Goal: Transaction & Acquisition: Subscribe to service/newsletter

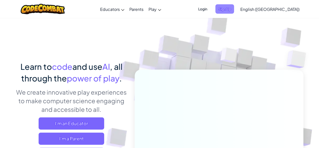
click at [234, 9] on span "Sign Up" at bounding box center [225, 8] width 19 height 9
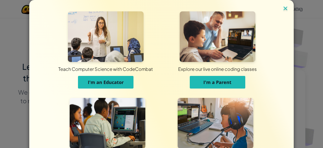
click at [282, 11] on img at bounding box center [285, 9] width 7 height 8
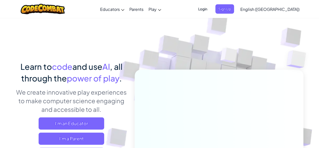
click at [211, 9] on span "Login" at bounding box center [202, 8] width 15 height 9
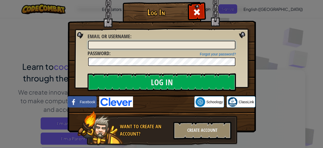
click at [175, 43] on input "Email or Username :" at bounding box center [161, 45] width 147 height 9
